Goal: Transaction & Acquisition: Purchase product/service

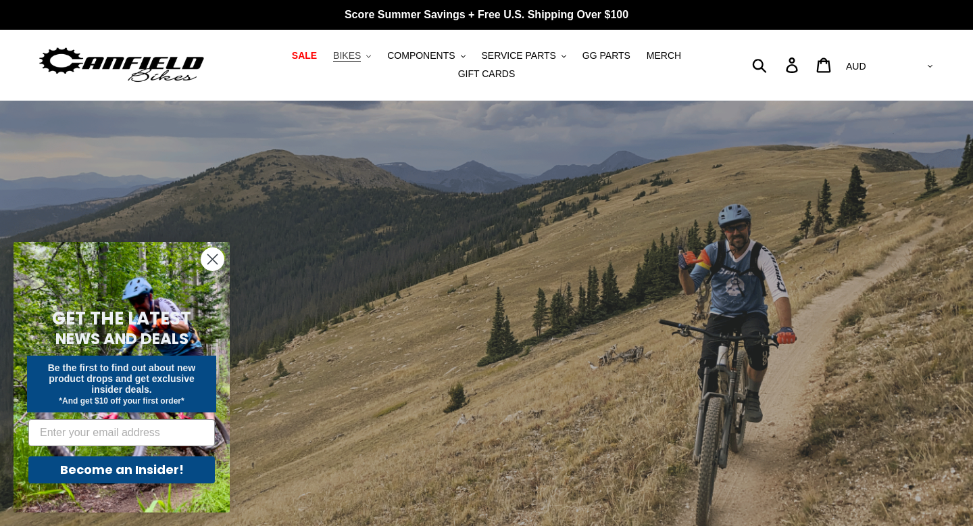
click at [359, 53] on span "BIKES" at bounding box center [347, 55] width 28 height 11
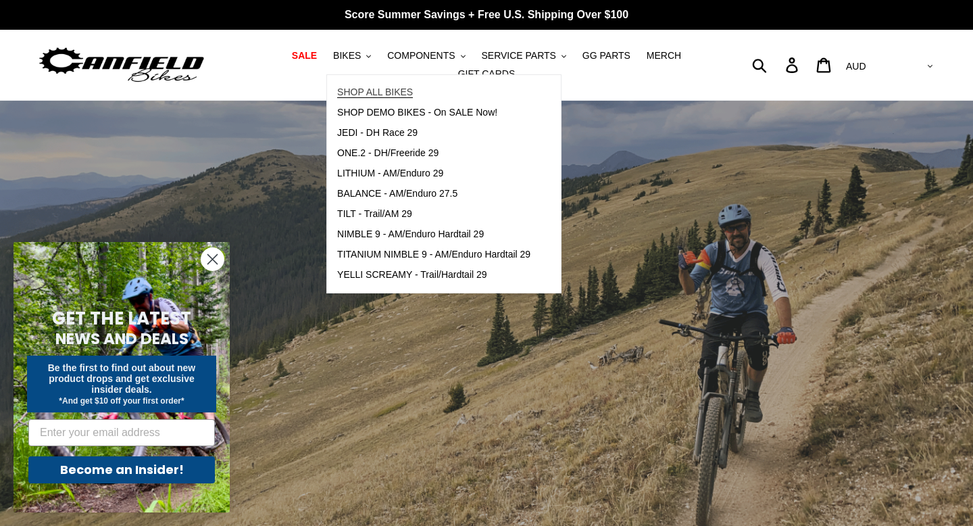
click at [356, 94] on span "SHOP ALL BIKES" at bounding box center [375, 92] width 76 height 11
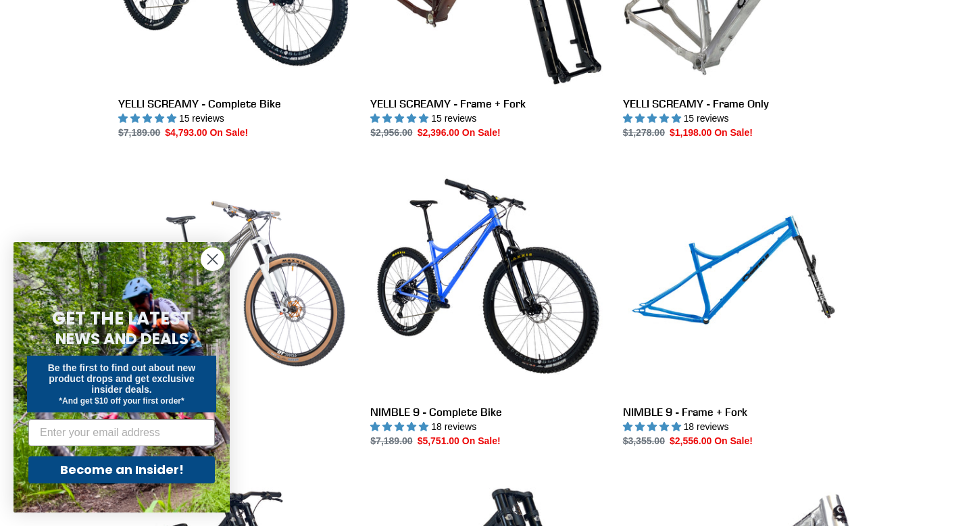
scroll to position [1167, 0]
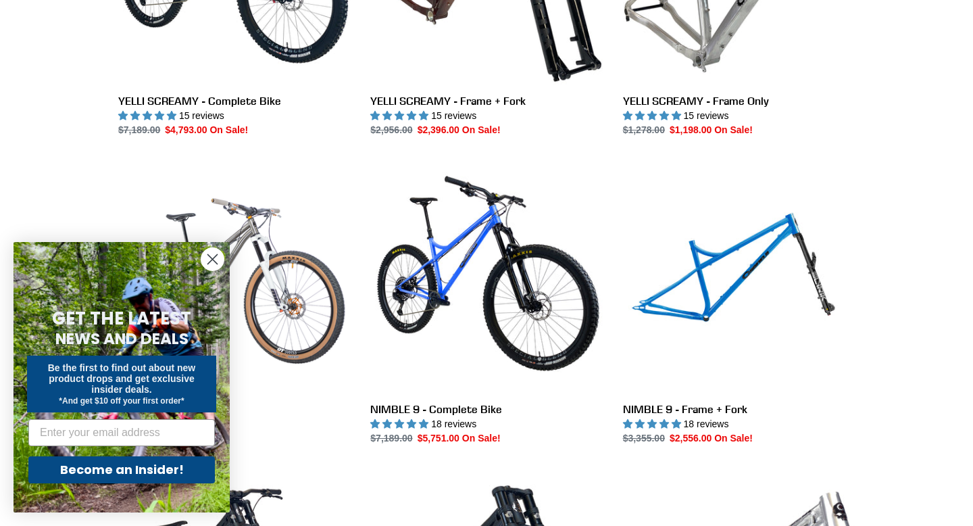
click at [216, 264] on circle "Close dialog" at bounding box center [212, 259] width 22 height 22
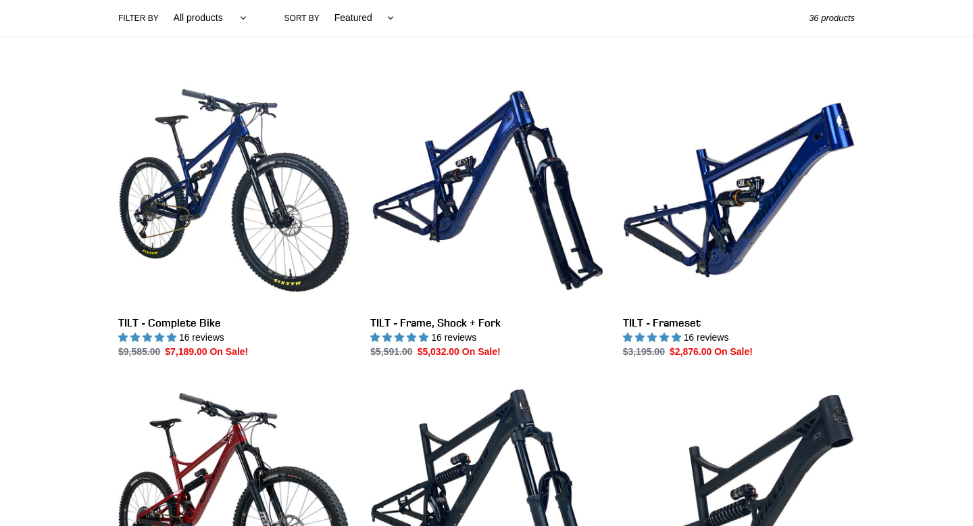
scroll to position [341, 0]
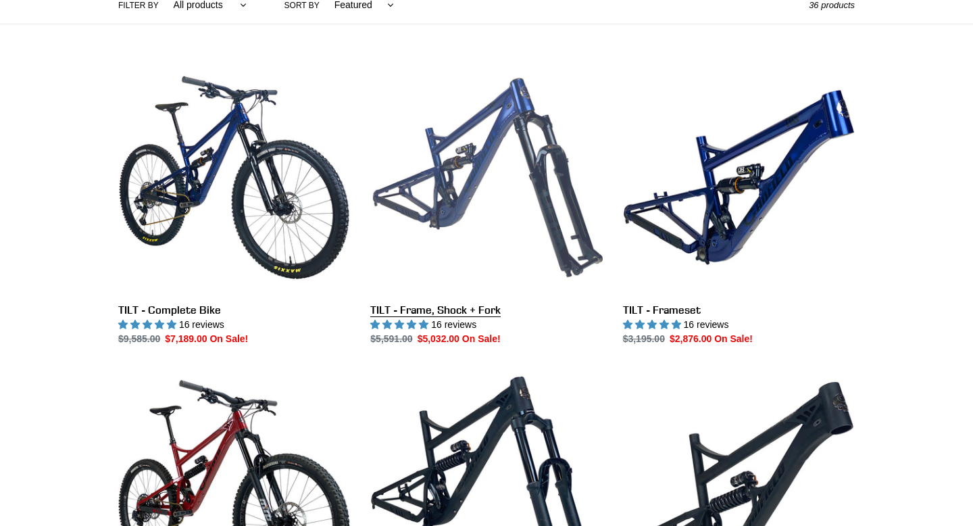
click at [439, 221] on link "TILT - Frame, Shock + Fork" at bounding box center [486, 204] width 232 height 285
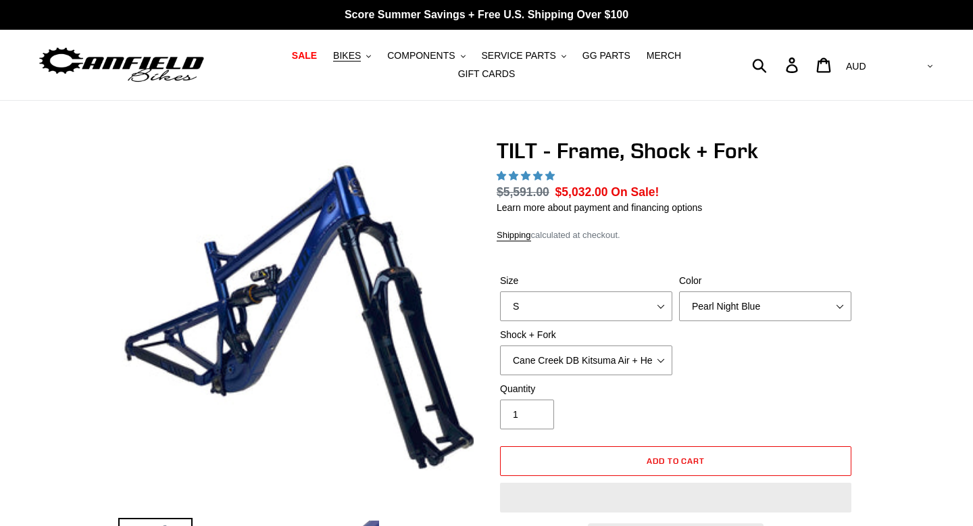
select select "highest-rating"
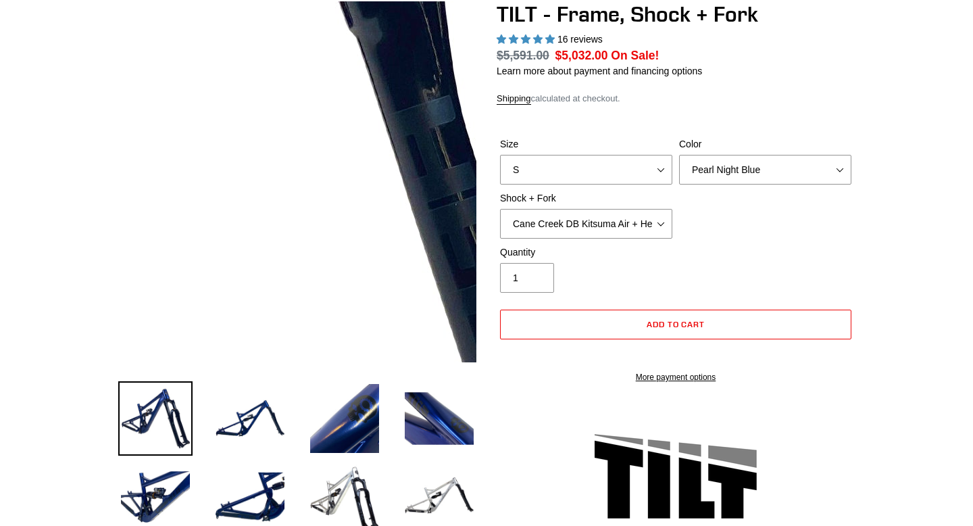
scroll to position [162, 0]
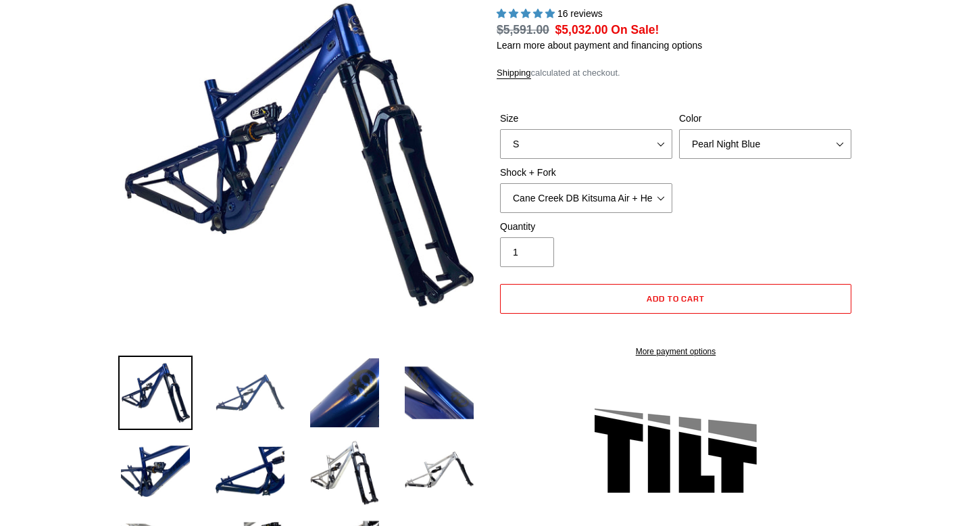
click at [251, 397] on img at bounding box center [250, 393] width 74 height 74
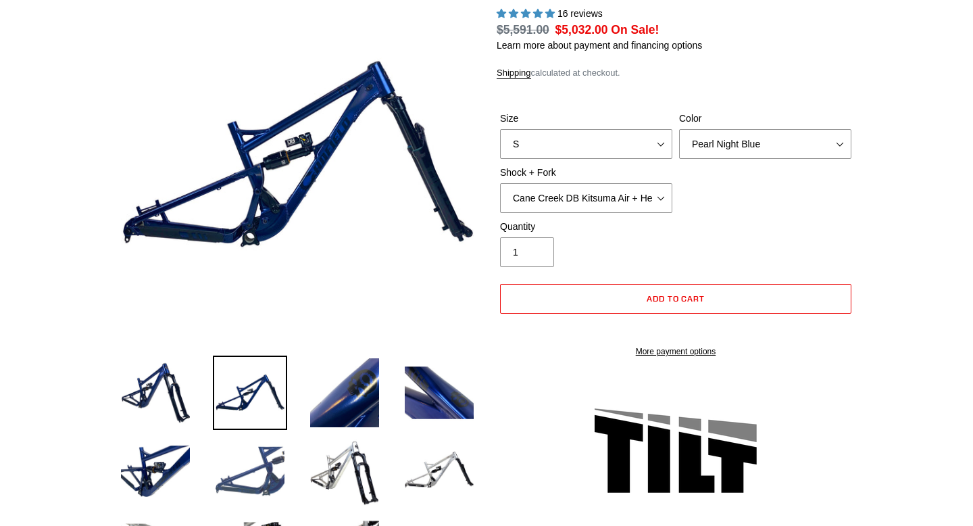
click at [251, 476] on img at bounding box center [250, 471] width 74 height 74
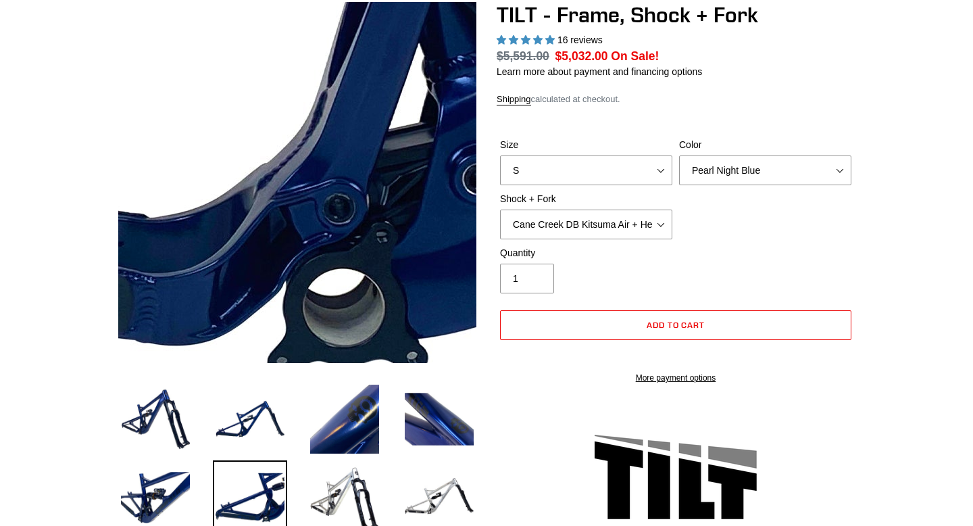
scroll to position [137, 0]
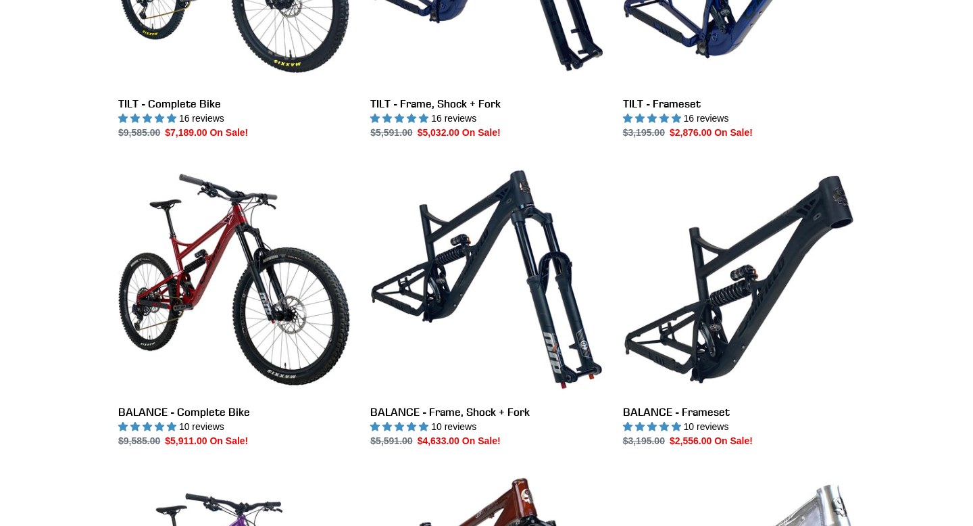
scroll to position [552, 0]
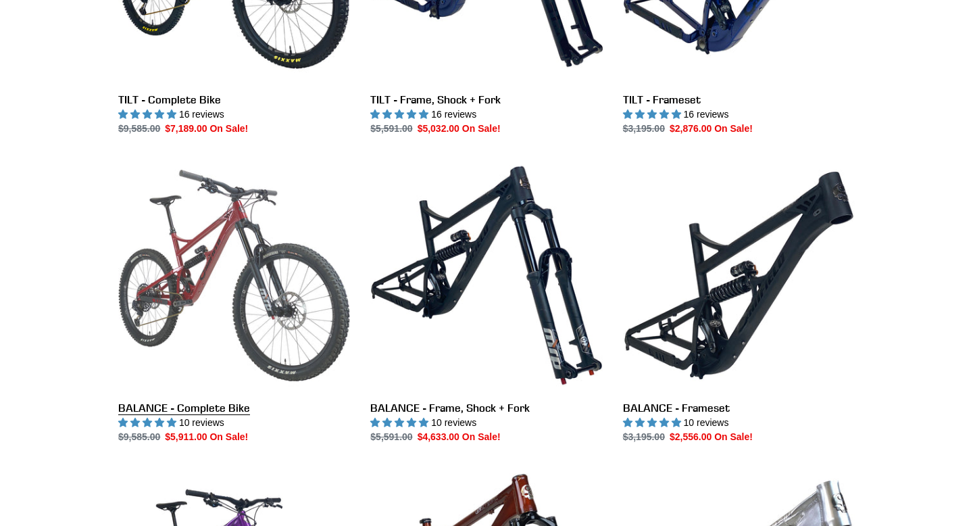
click at [212, 268] on link "BALANCE - Complete Bike" at bounding box center [234, 302] width 232 height 285
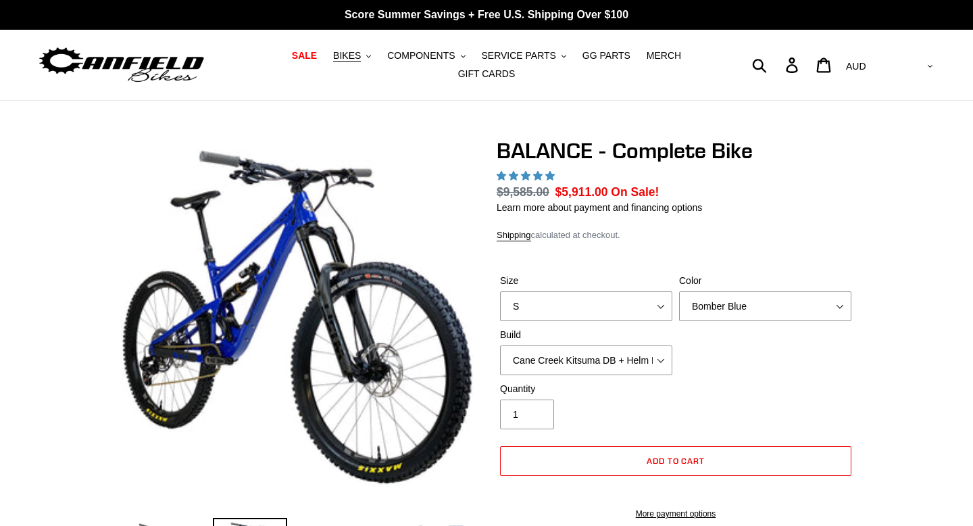
select select "highest-rating"
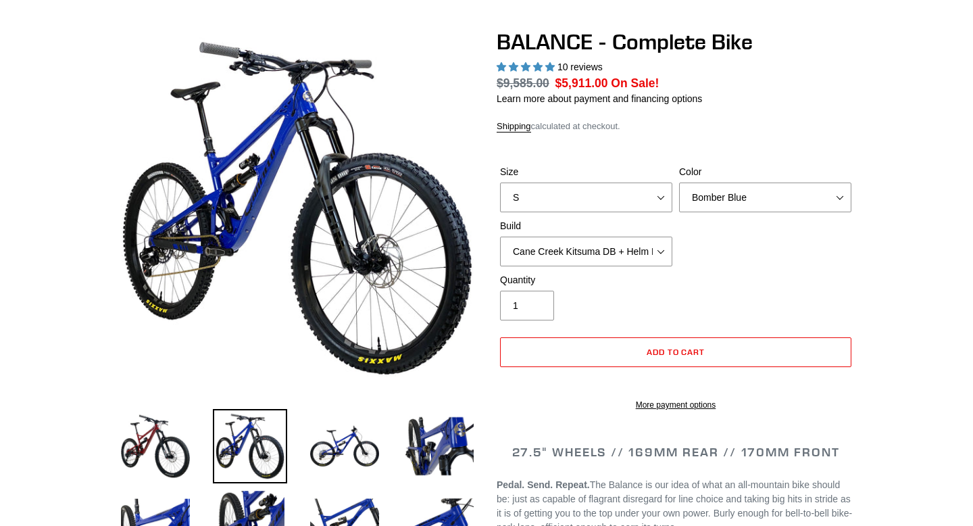
scroll to position [109, 0]
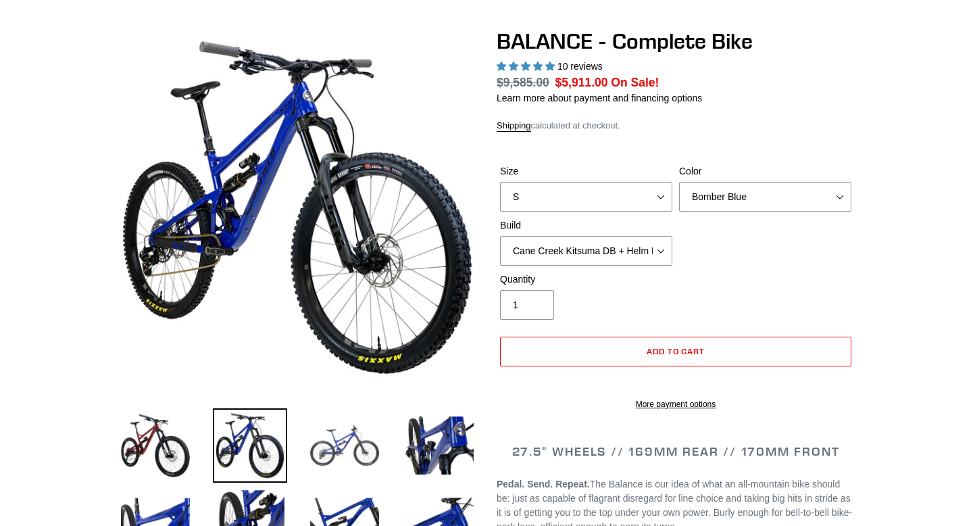
click at [345, 458] on img at bounding box center [345, 445] width 74 height 74
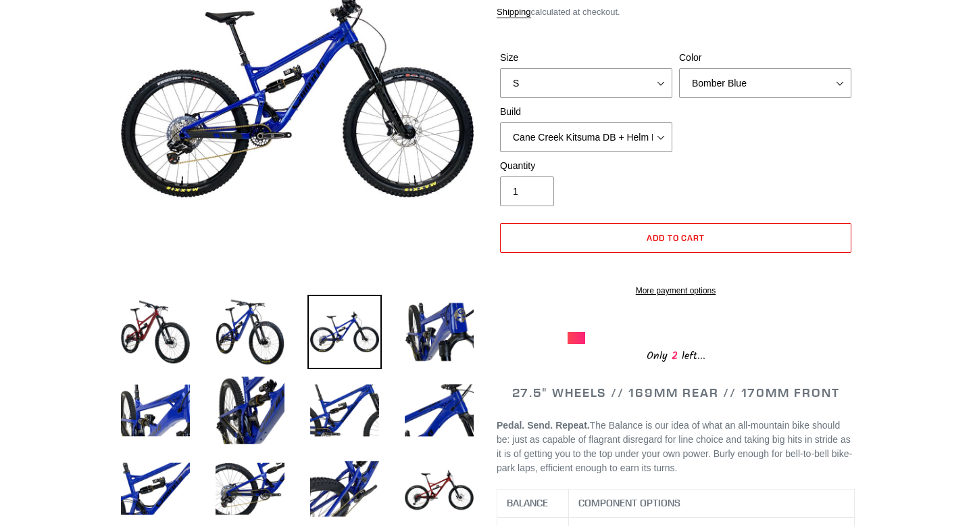
scroll to position [224, 0]
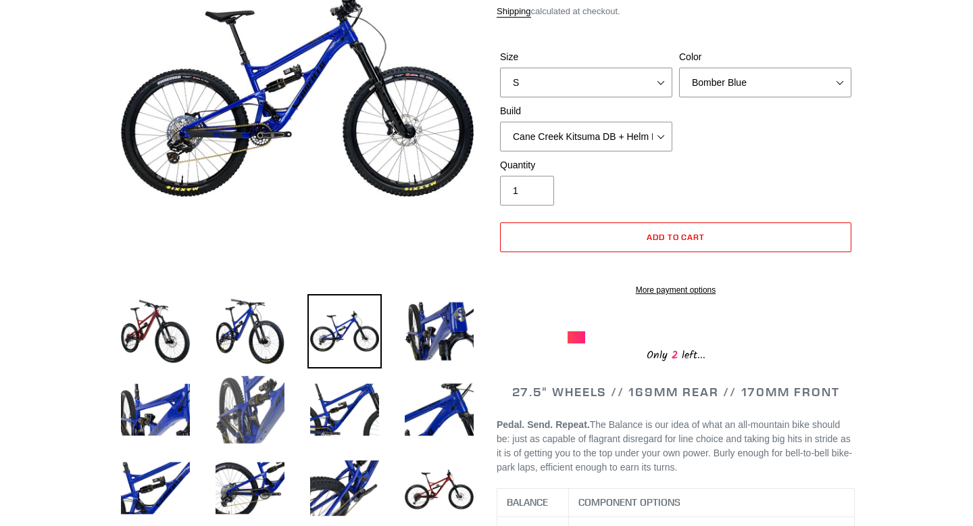
click at [241, 401] on img at bounding box center [250, 409] width 74 height 74
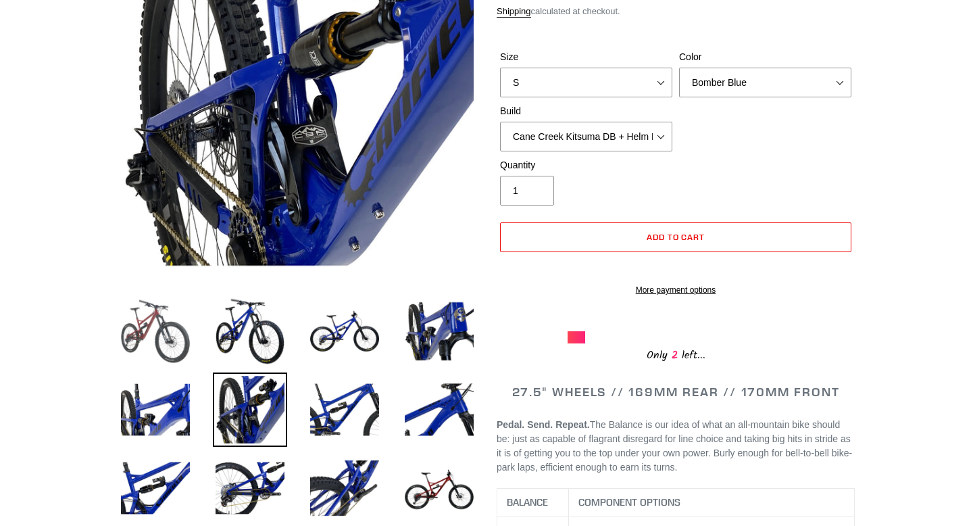
click at [139, 328] on img at bounding box center [155, 331] width 74 height 74
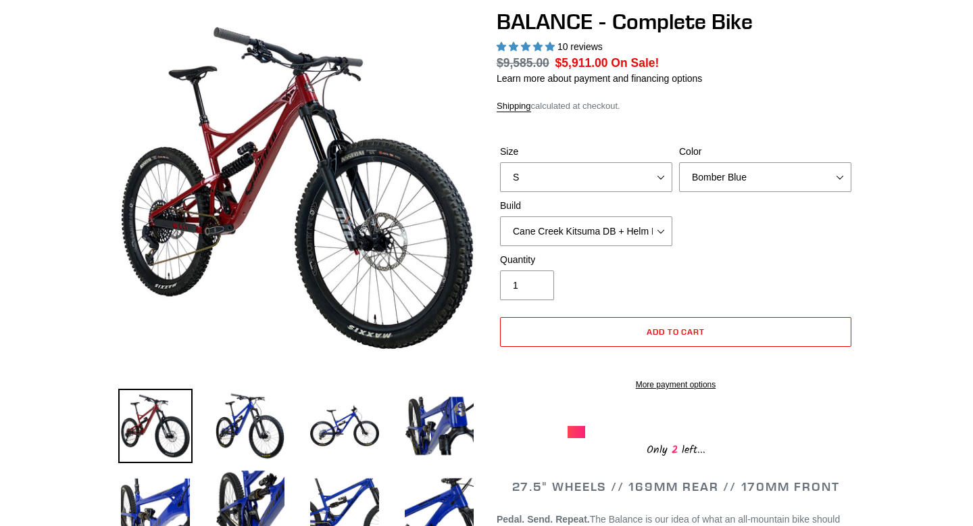
scroll to position [128, 0]
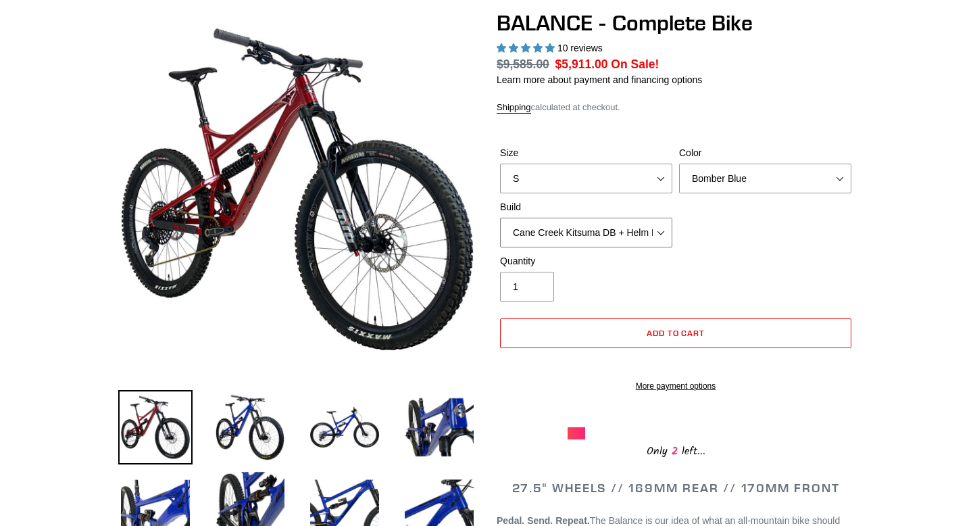
click at [535, 222] on select "Cane Creek Kitsuma DB + Helm MKII + SRAM GX Cane Creek Kitsuma DB + Helm MKII +…" at bounding box center [586, 233] width 172 height 30
select select "RockShox Vivid ULT + Zeb ULT + SRAM GX"
click at [500, 218] on select "Cane Creek Kitsuma DB + Helm MKII + SRAM GX Cane Creek Kitsuma DB + Helm MKII +…" at bounding box center [586, 233] width 172 height 30
click at [708, 179] on select "Bomber Blue Goat's Blood Stealth Black" at bounding box center [765, 179] width 172 height 30
click at [679, 164] on select "Bomber Blue Goat's Blood Stealth Black" at bounding box center [765, 179] width 172 height 30
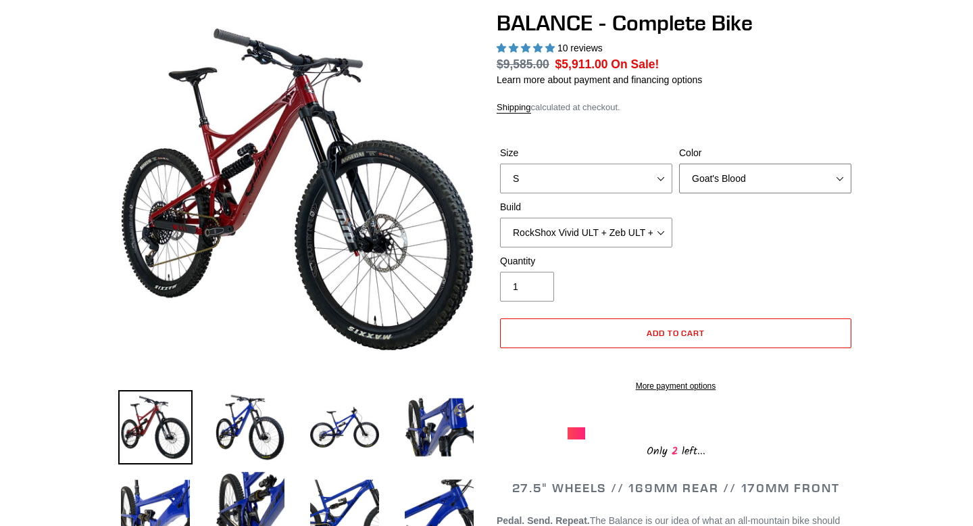
click at [710, 173] on select "Bomber Blue Goat's Blood Stealth Black" at bounding box center [765, 179] width 172 height 30
select select "Stealth Black"
click at [679, 164] on select "Bomber Blue Goat's Blood Stealth Black" at bounding box center [765, 179] width 172 height 30
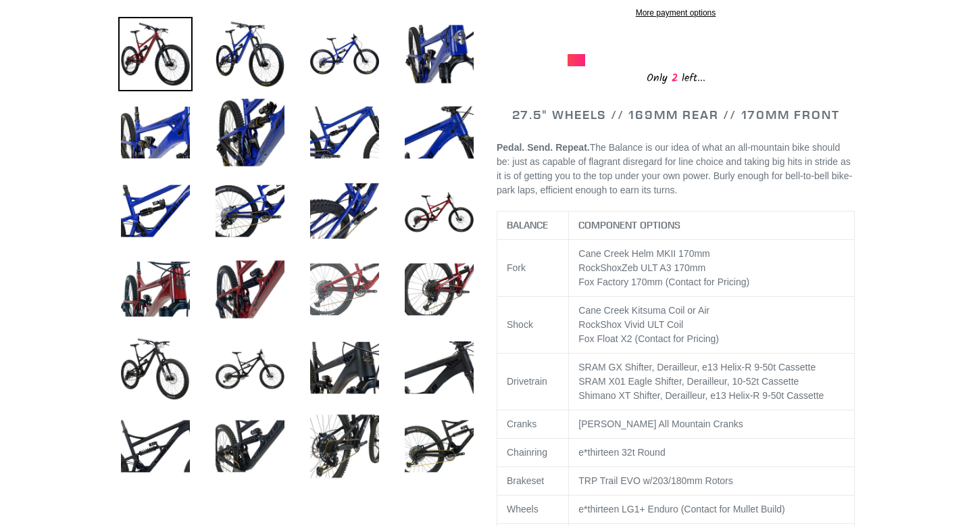
scroll to position [504, 0]
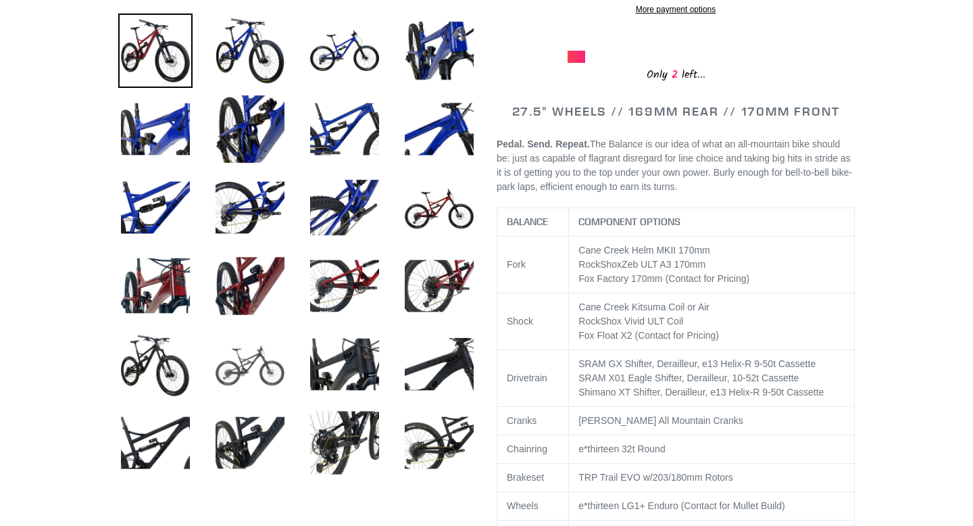
click at [254, 367] on img at bounding box center [250, 364] width 74 height 74
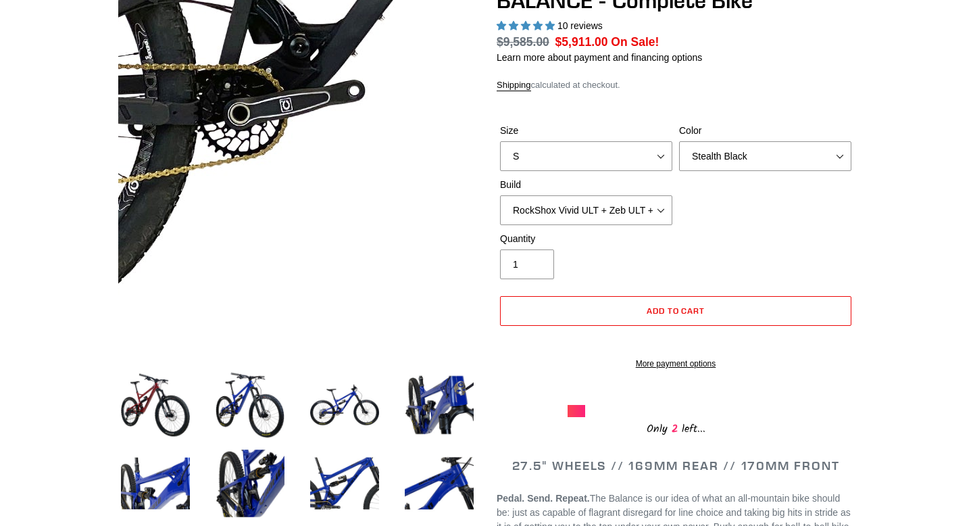
scroll to position [130, 0]
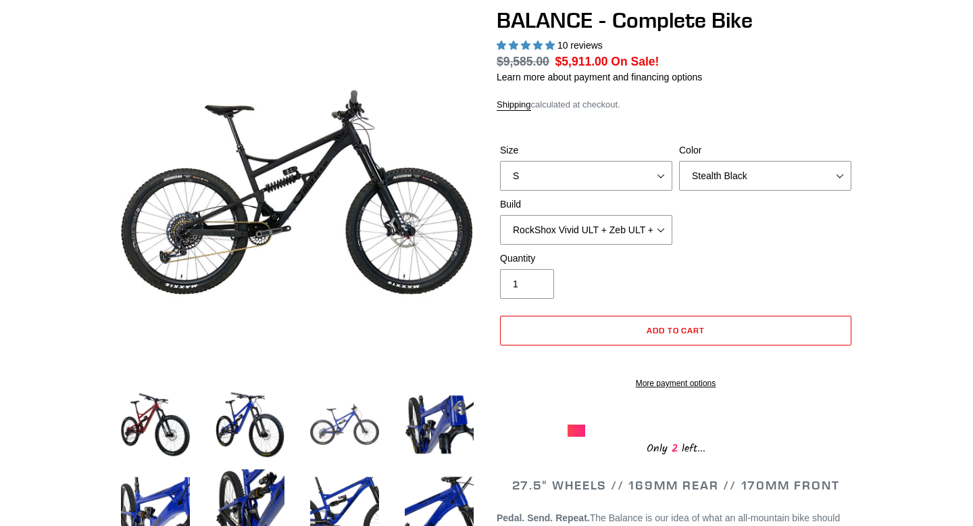
click at [332, 417] on img at bounding box center [345, 424] width 74 height 74
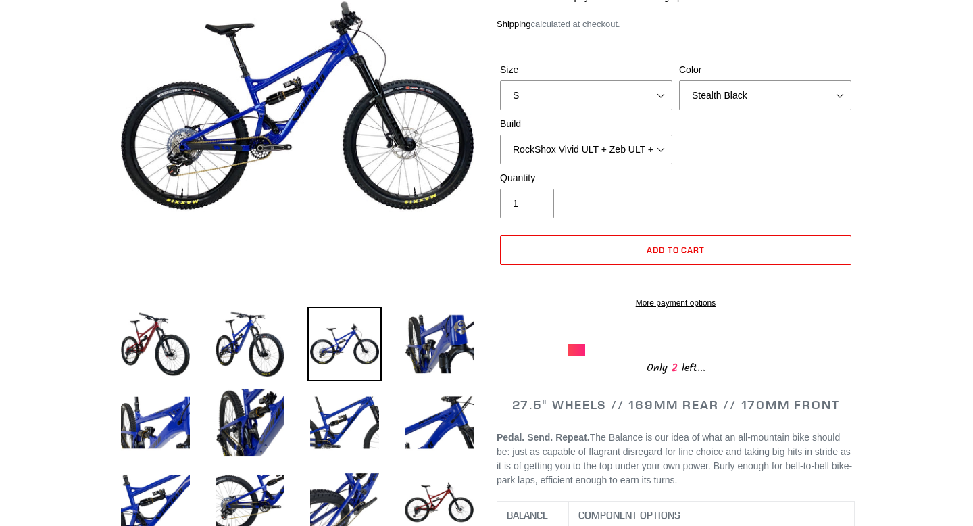
scroll to position [0, 0]
